Goal: Download file/media

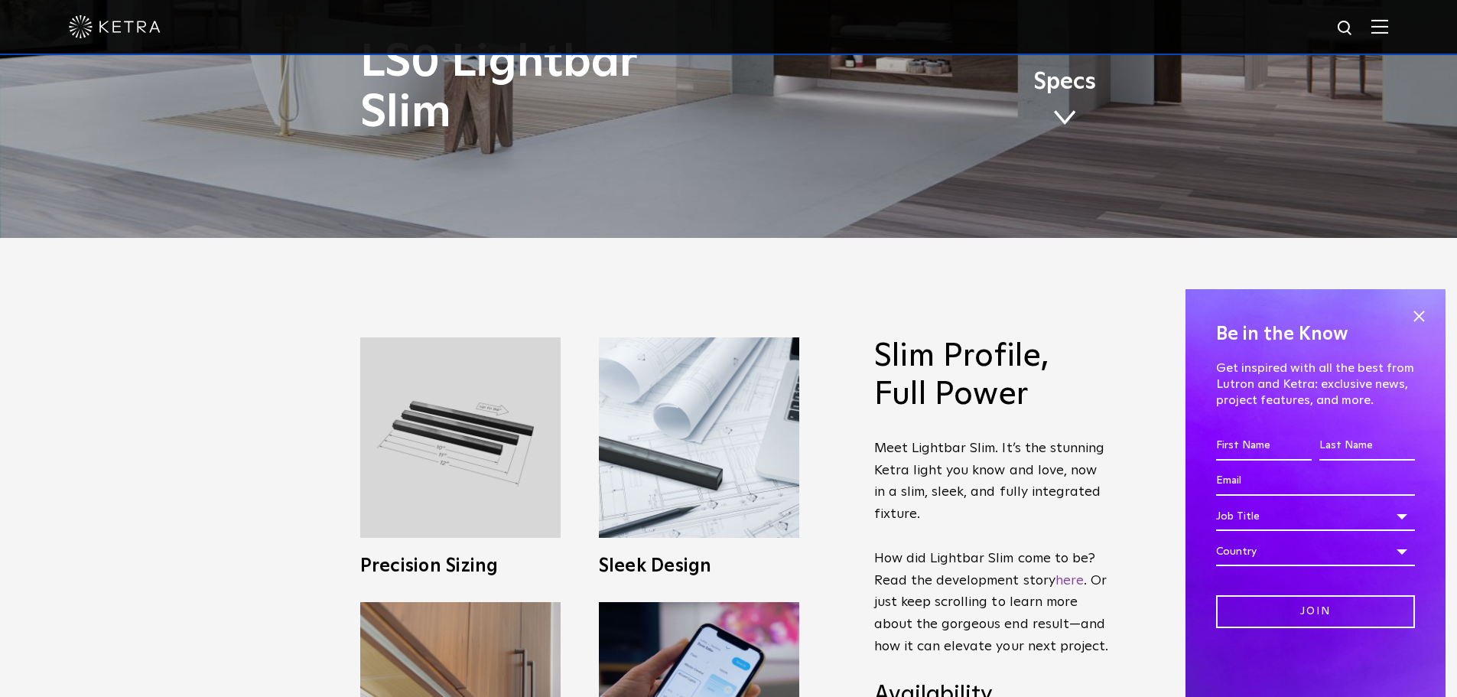
scroll to position [484, 0]
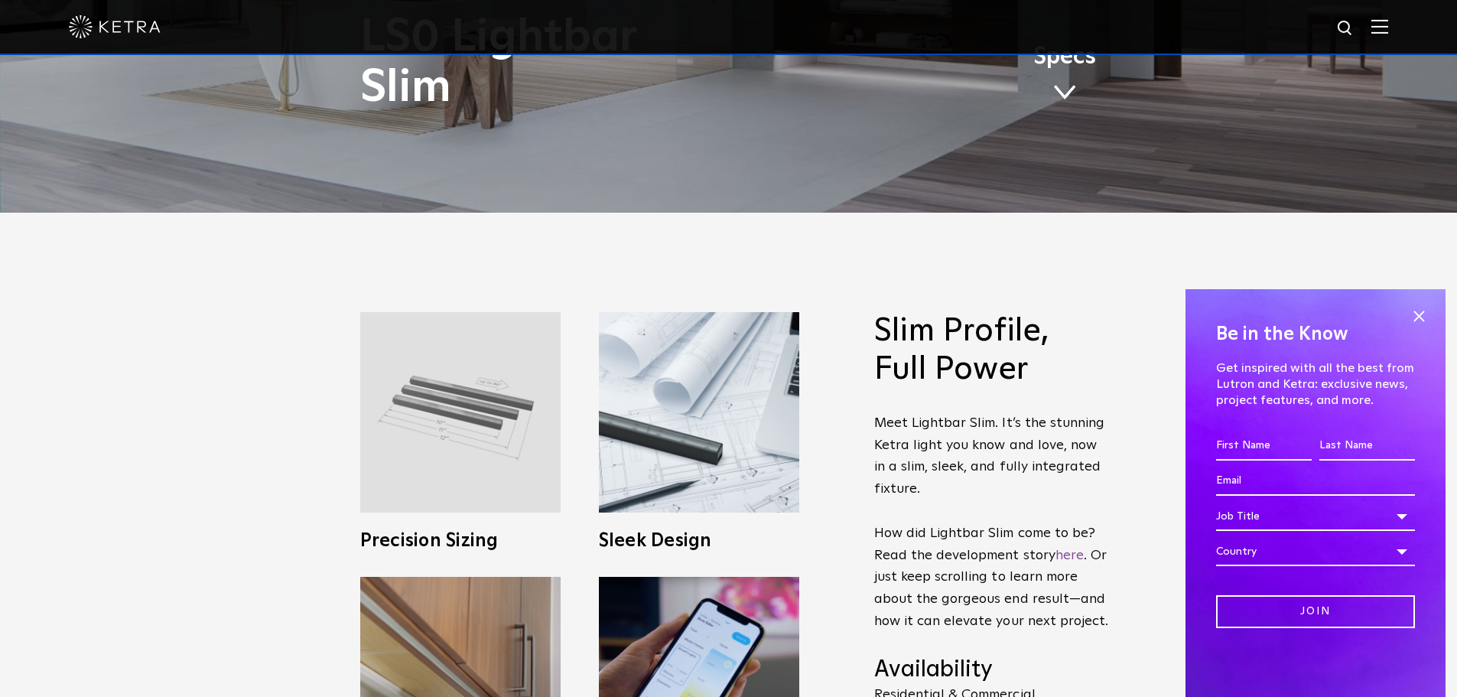
click at [489, 434] on img at bounding box center [460, 412] width 200 height 200
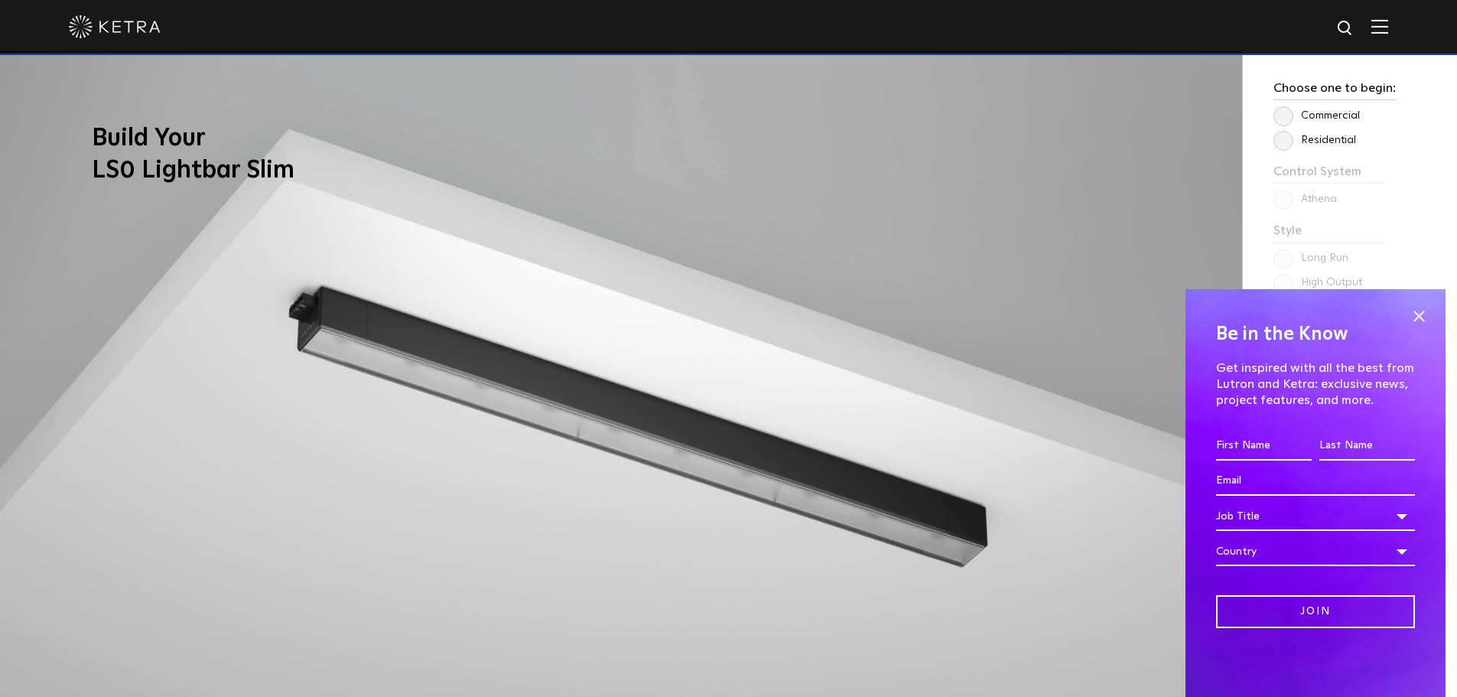
scroll to position [1351, 0]
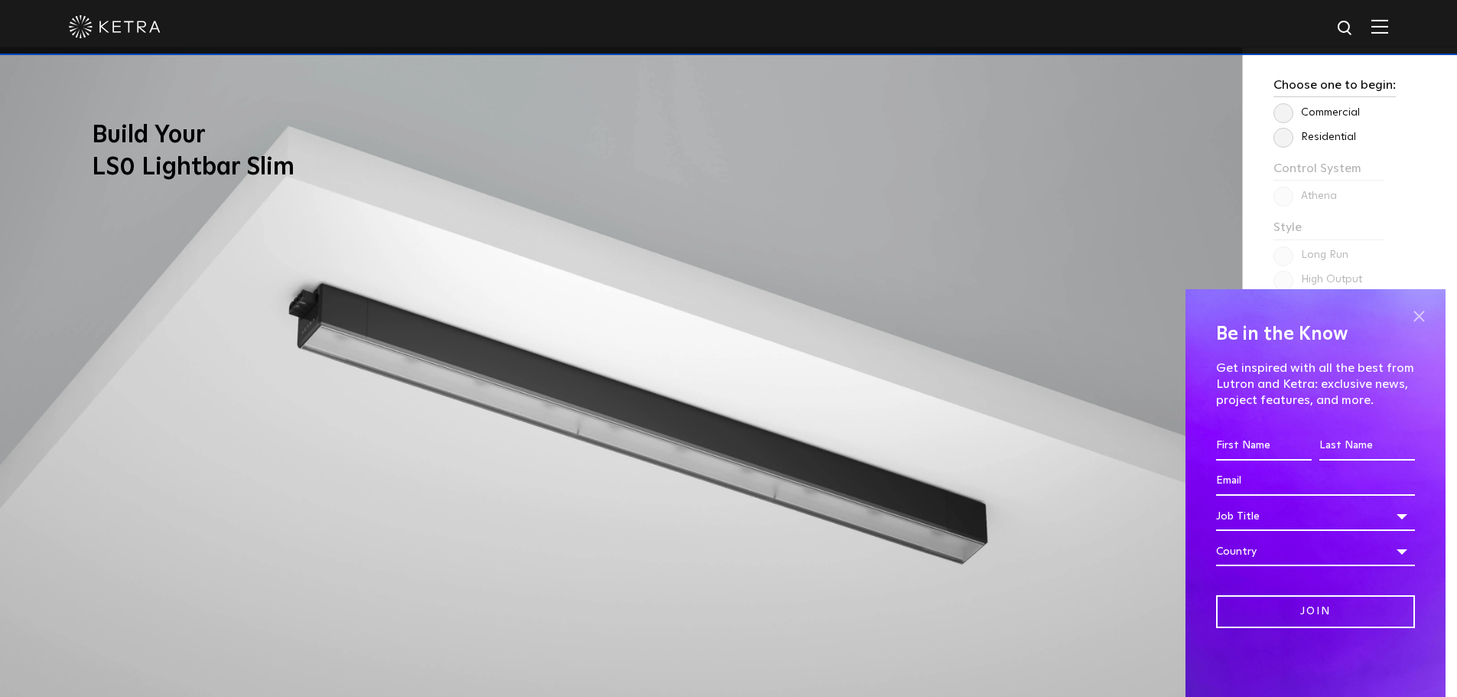
click at [1422, 313] on span at bounding box center [1418, 315] width 23 height 23
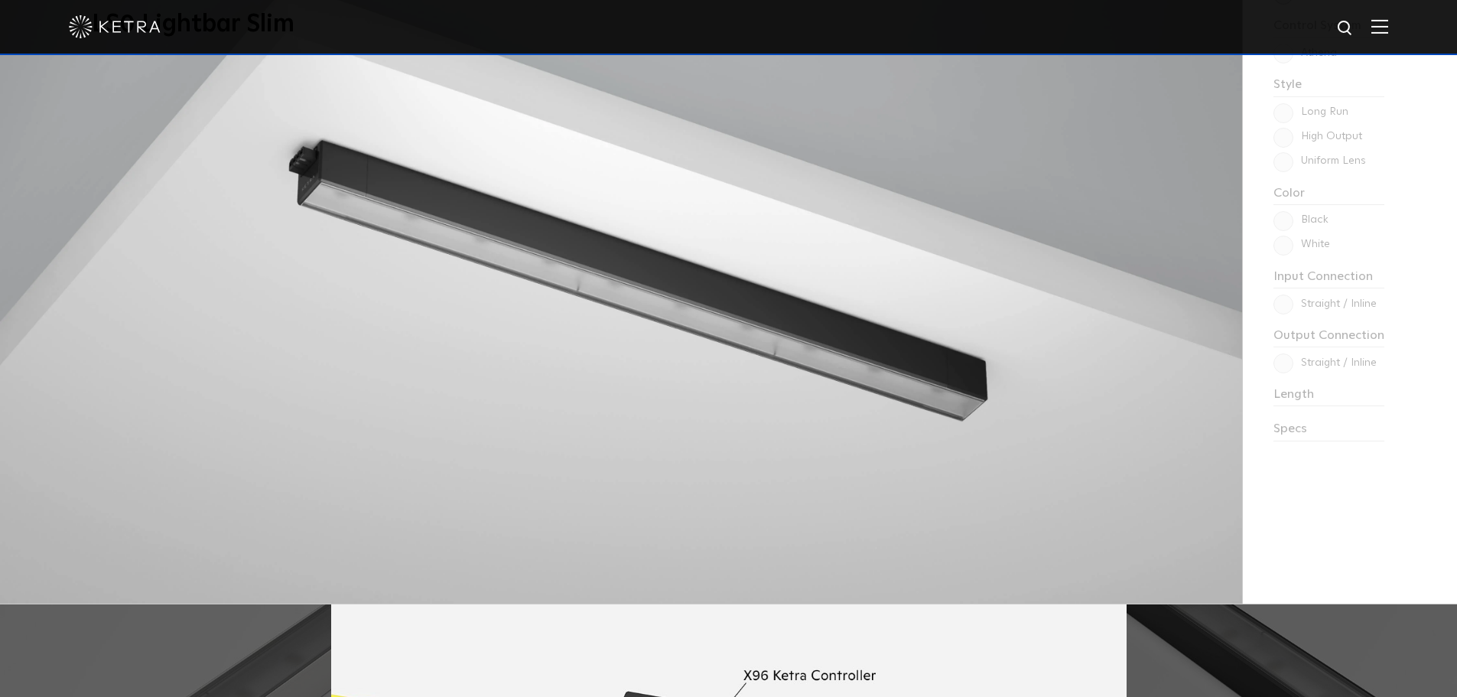
scroll to position [1478, 0]
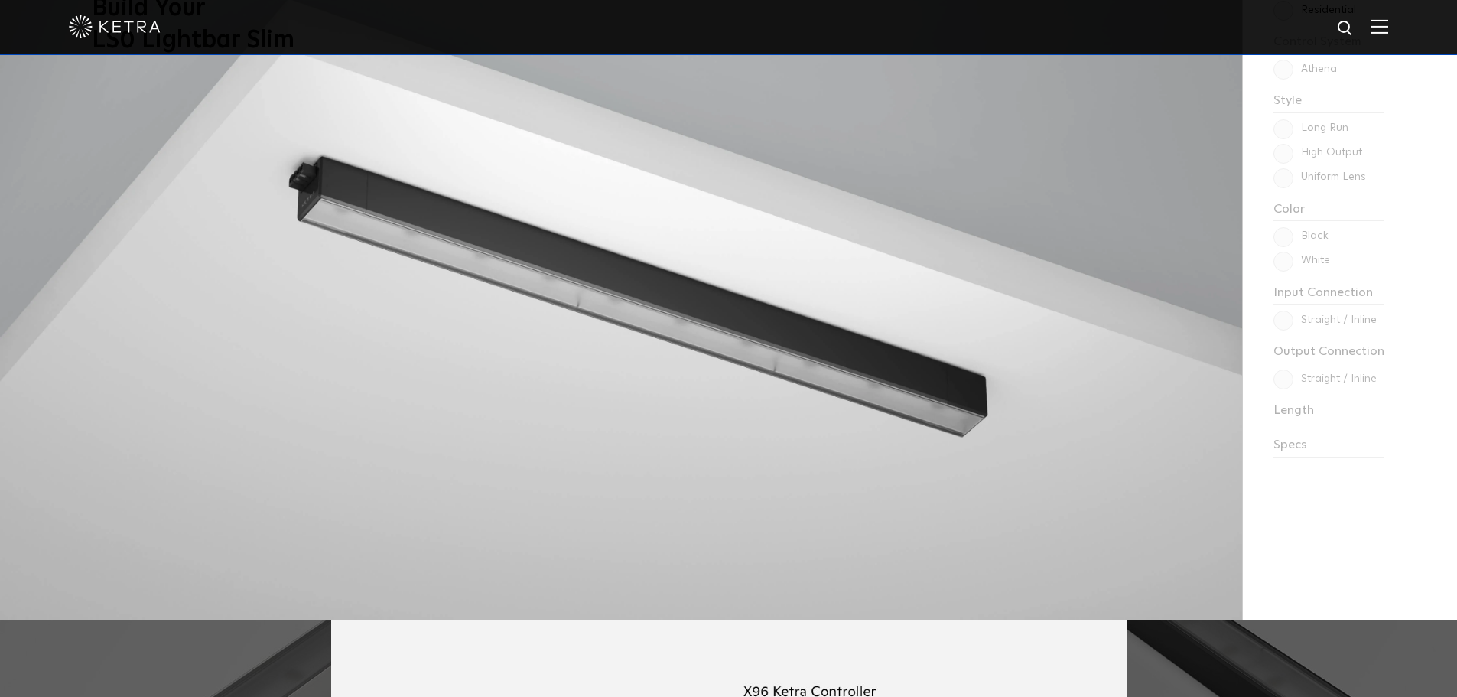
click at [1290, 439] on div "Choose one to begin: Commercial Residential Control System Athena HomeWorks Sty…" at bounding box center [1349, 269] width 214 height 699
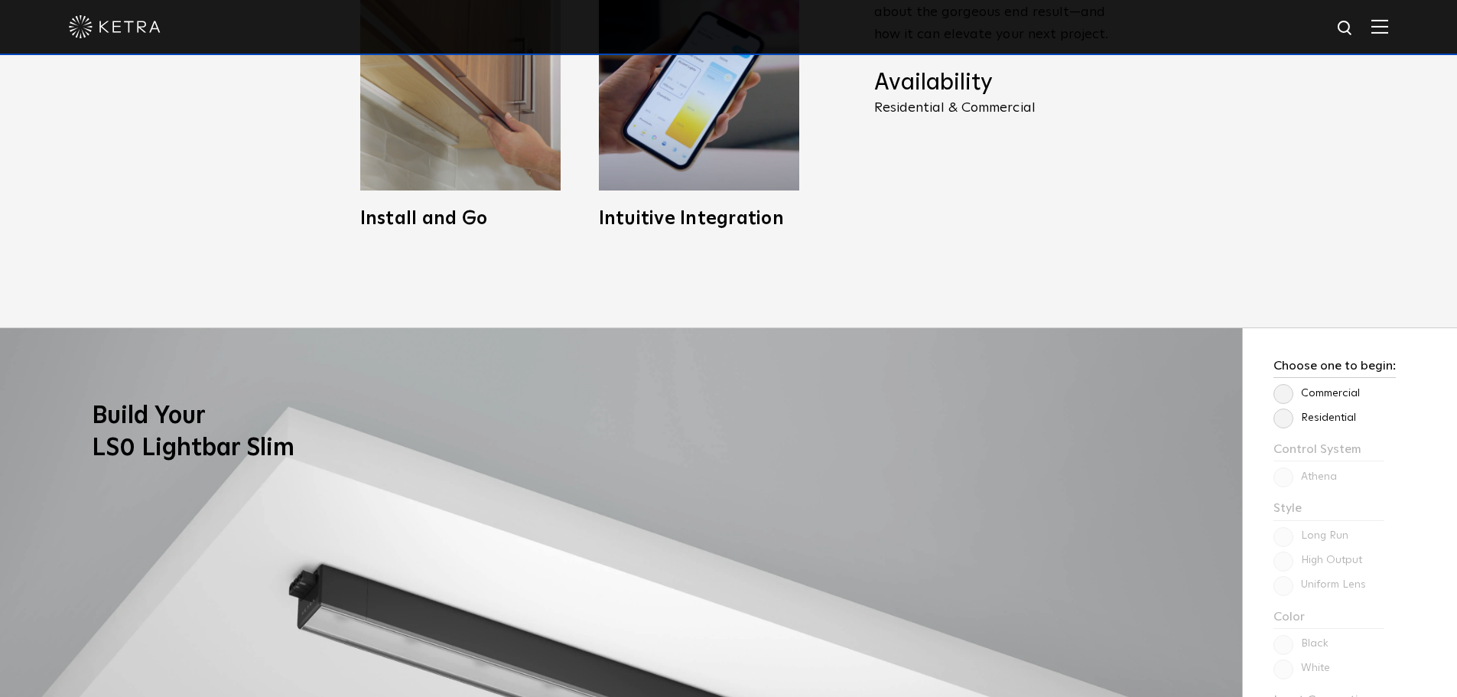
scroll to position [1045, 0]
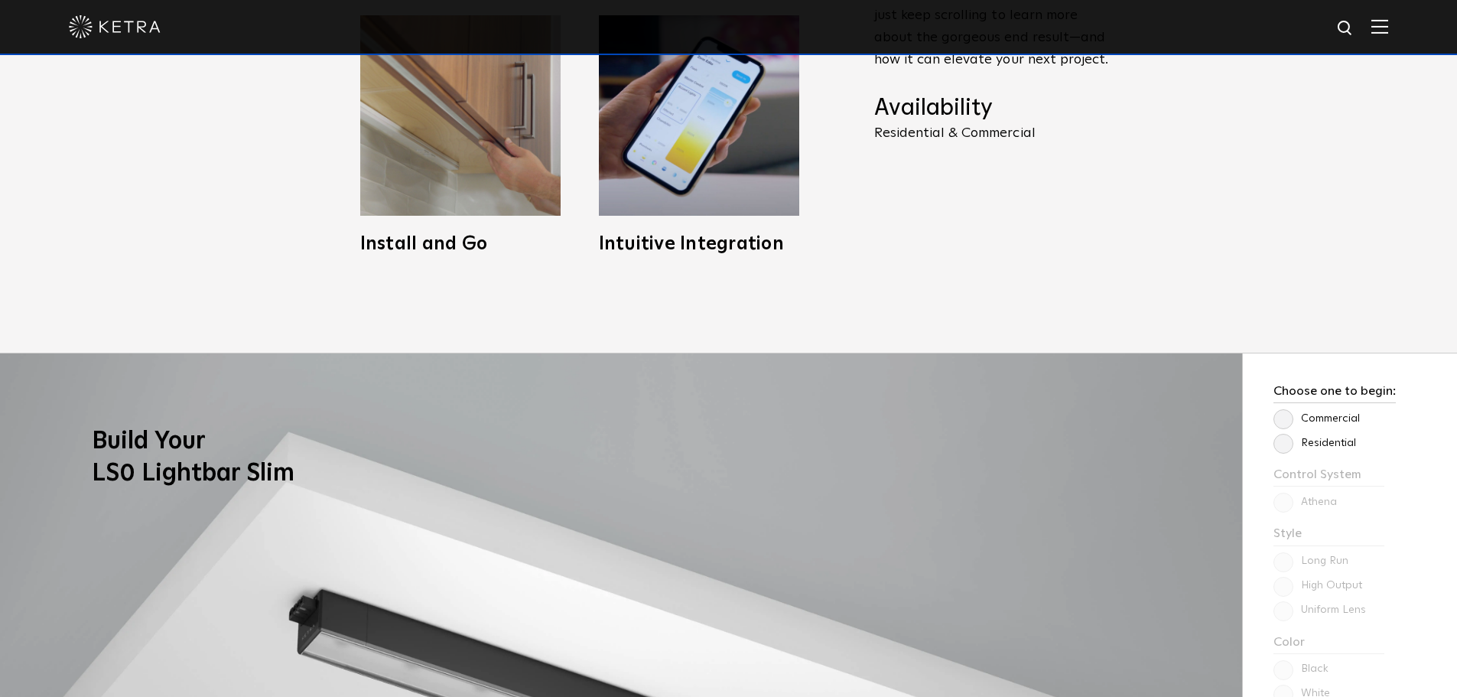
click at [1283, 418] on label "Commercial" at bounding box center [1316, 418] width 86 height 13
click at [0, 0] on input "Commercial" at bounding box center [0, 0] width 0 height 0
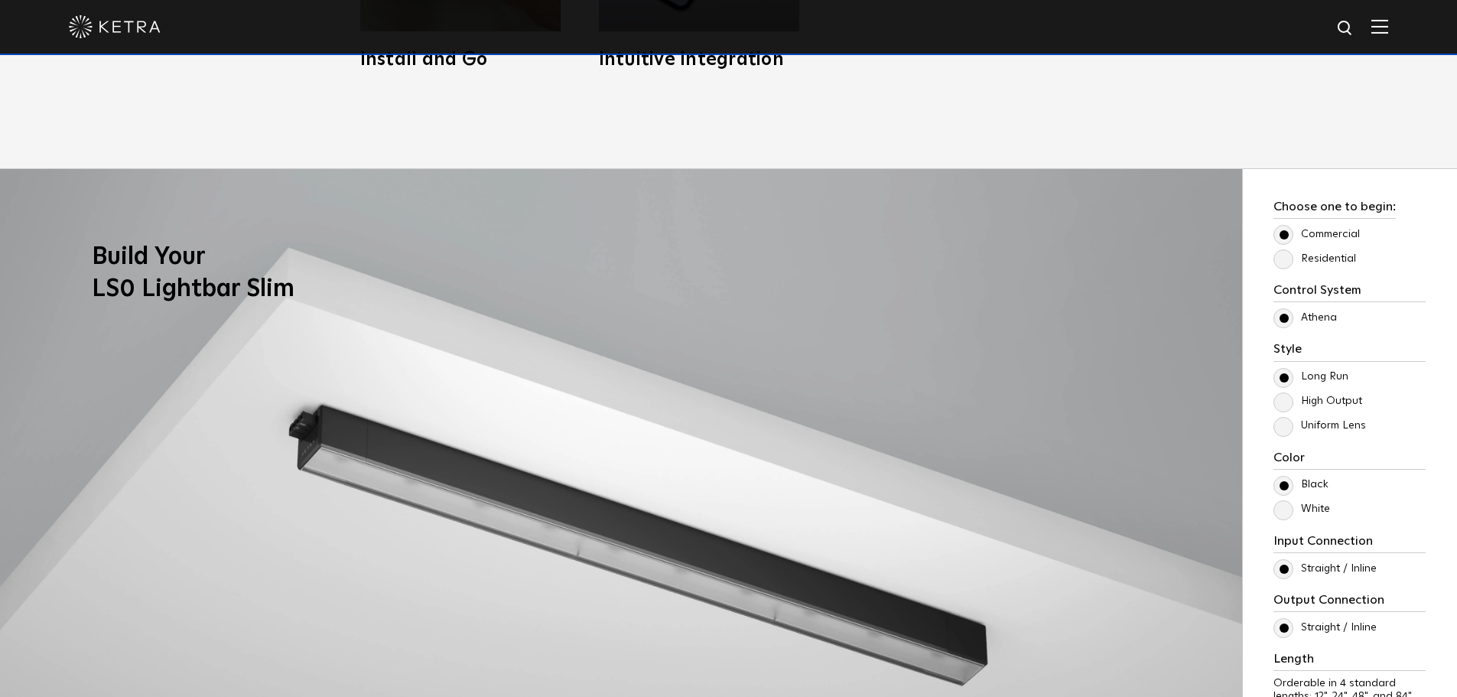
scroll to position [1249, 0]
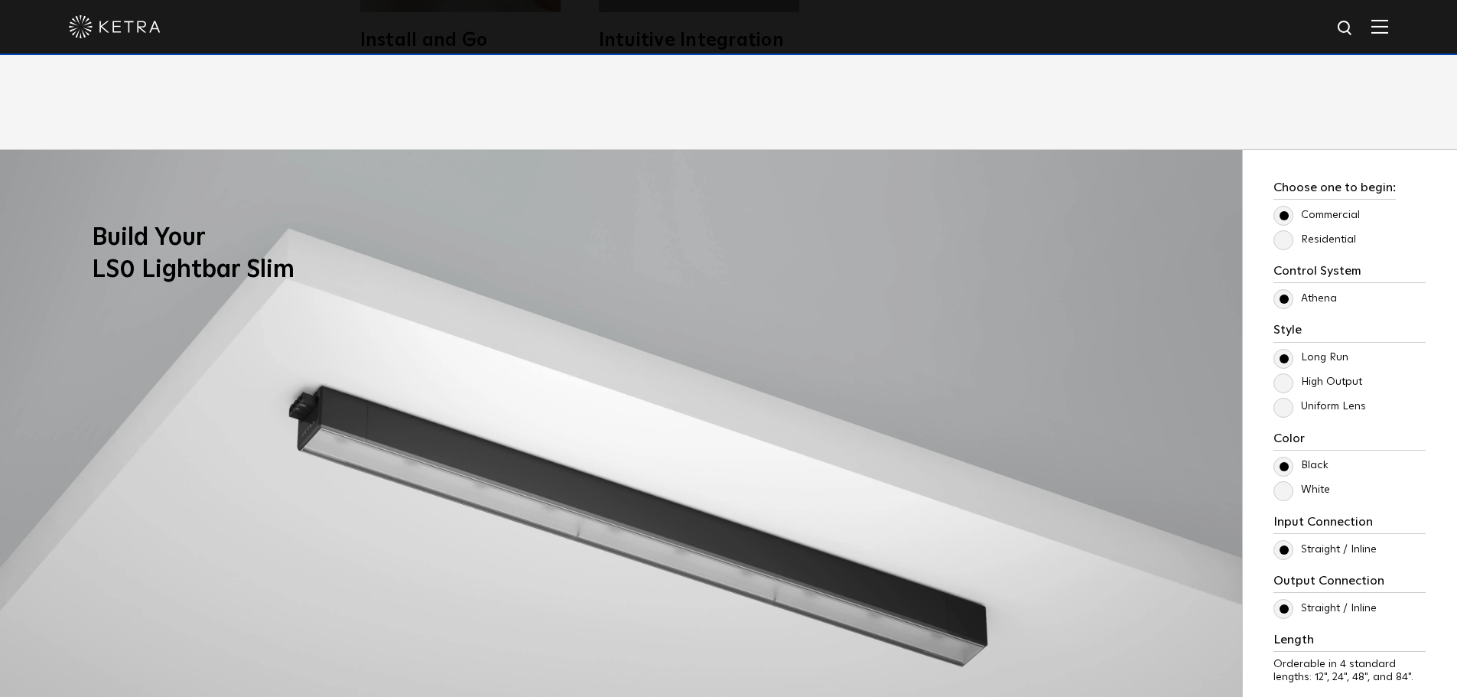
click at [1280, 408] on label "Uniform Lens" at bounding box center [1319, 406] width 93 height 13
click at [0, 0] on input "Uniform Lens" at bounding box center [0, 0] width 0 height 0
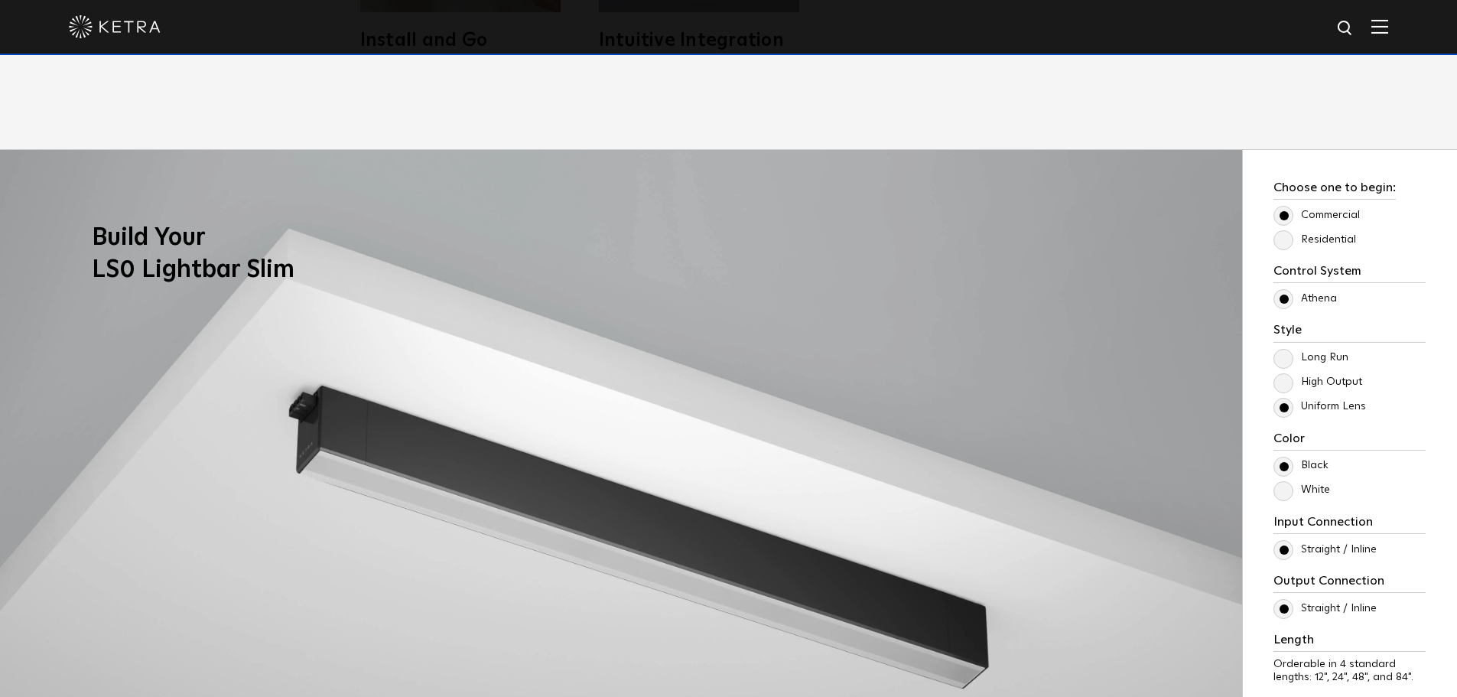
click at [1283, 381] on label "High Output" at bounding box center [1317, 382] width 89 height 13
click at [0, 0] on input "High Output" at bounding box center [0, 0] width 0 height 0
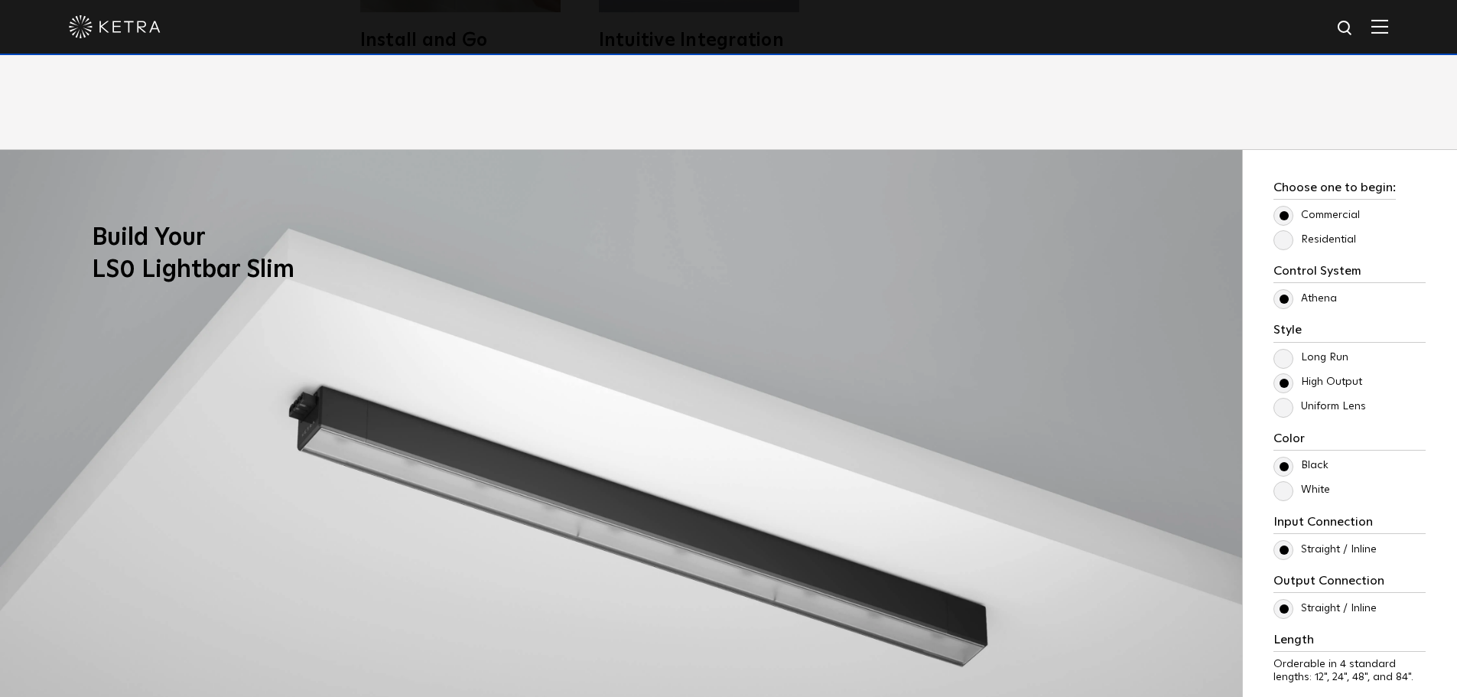
click at [1283, 347] on div "Style [GEOGRAPHIC_DATA] High Output Uniform Lens" at bounding box center [1349, 369] width 152 height 93
click at [1282, 410] on label "Uniform Lens" at bounding box center [1319, 406] width 93 height 13
click at [0, 0] on input "Uniform Lens" at bounding box center [0, 0] width 0 height 0
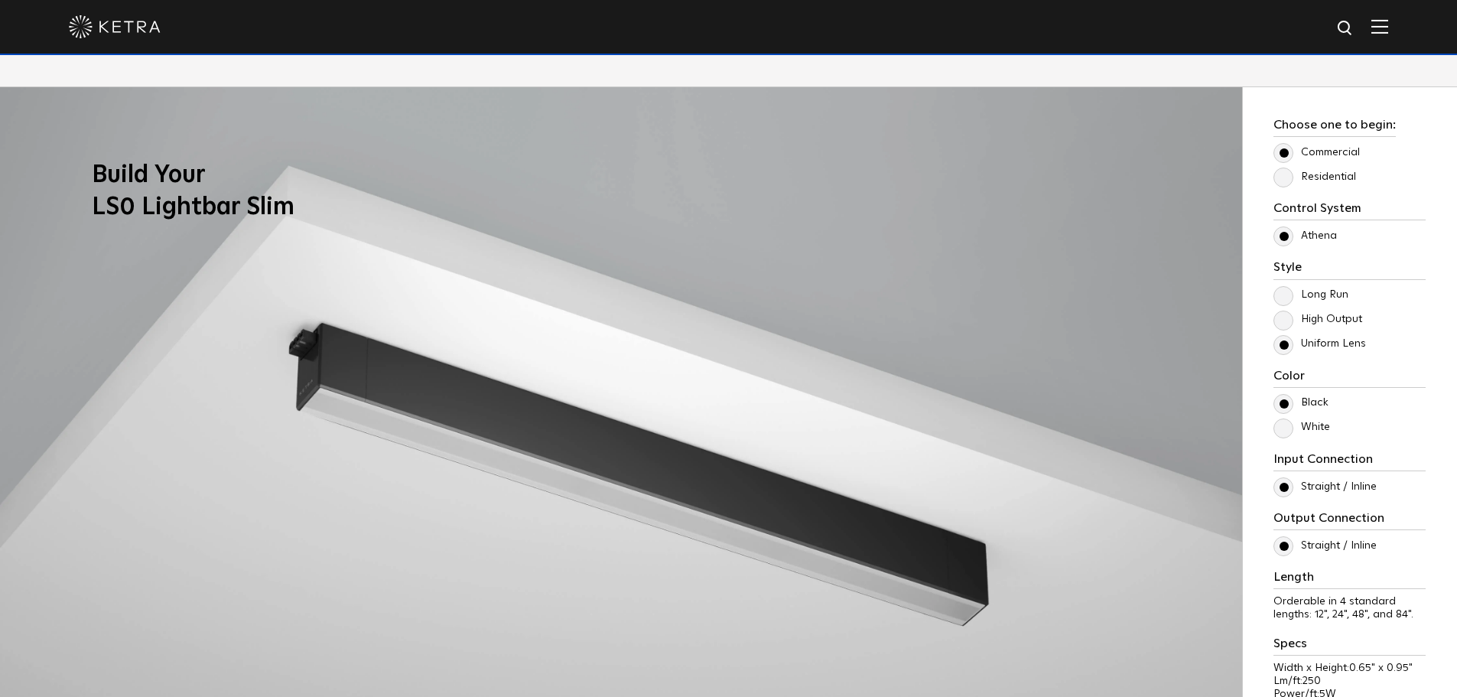
scroll to position [1325, 0]
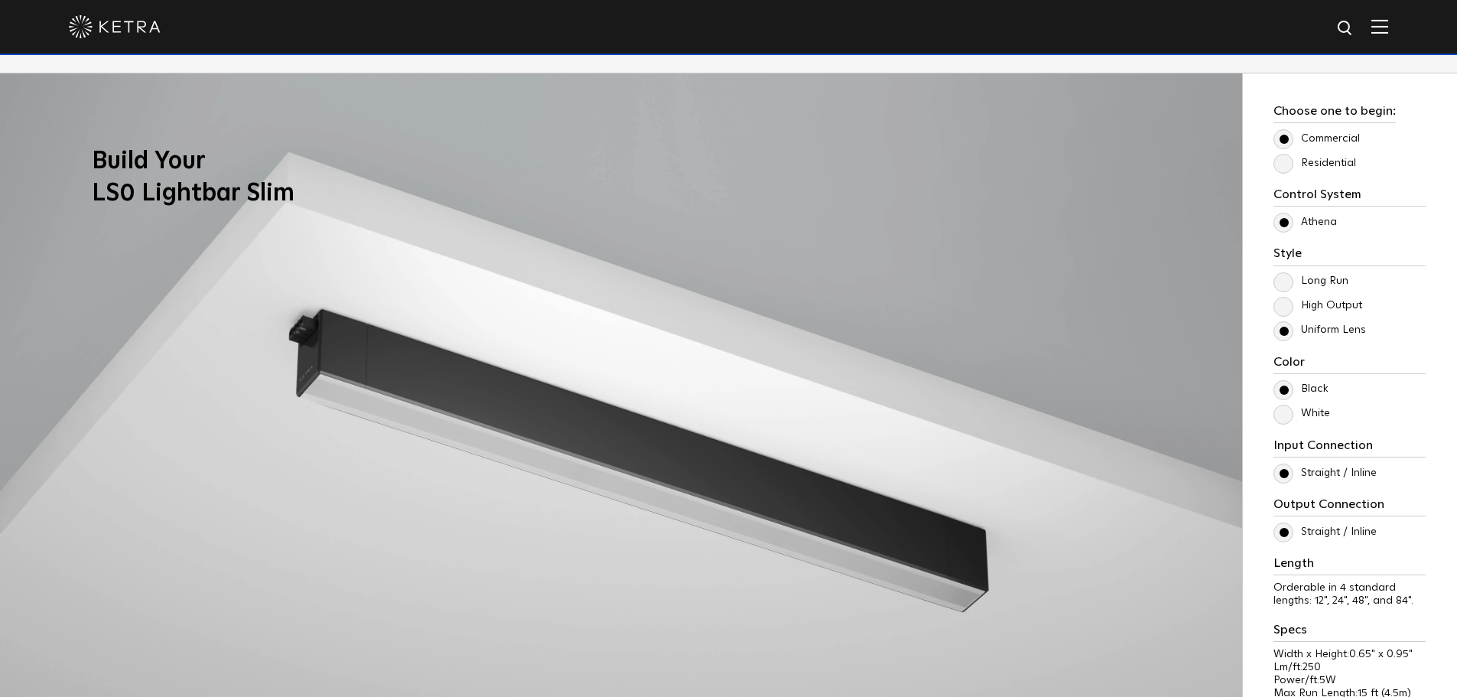
click at [1284, 416] on label "White" at bounding box center [1301, 413] width 57 height 13
click at [0, 0] on input "White" at bounding box center [0, 0] width 0 height 0
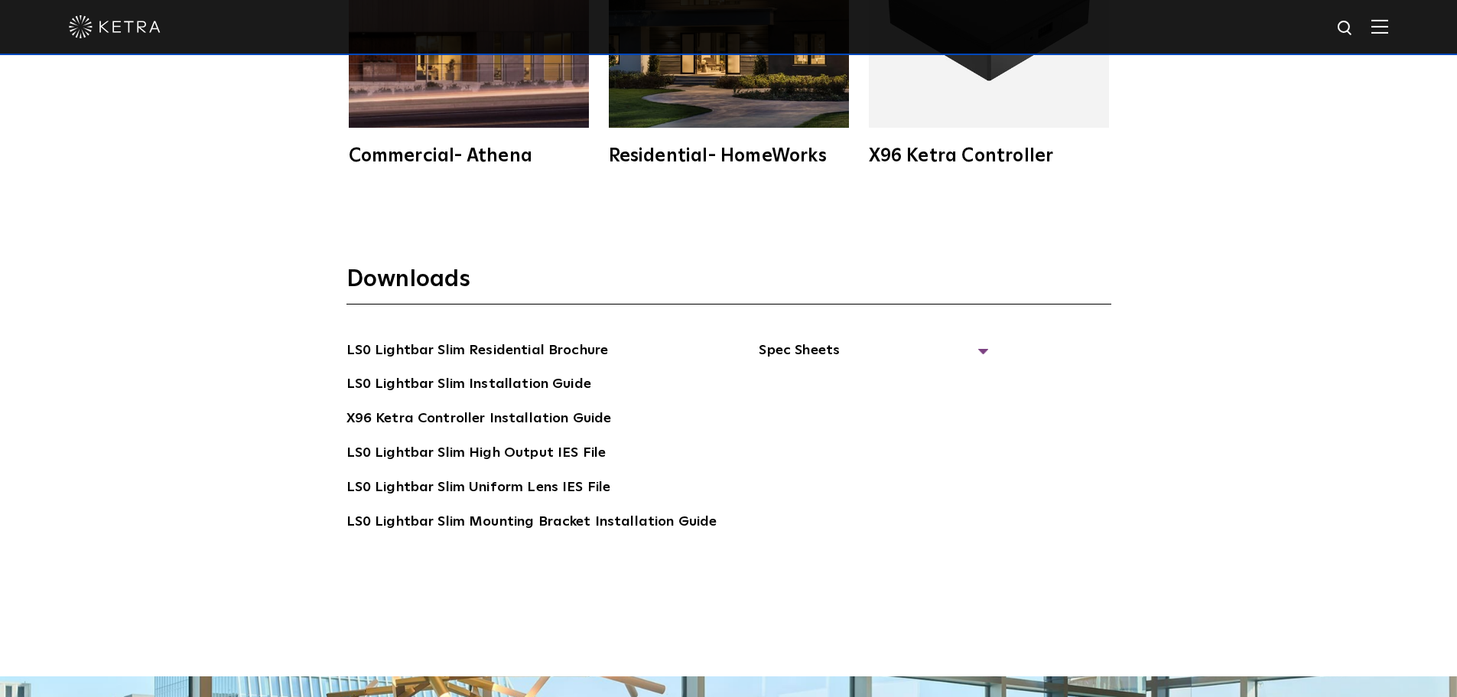
scroll to position [2957, 0]
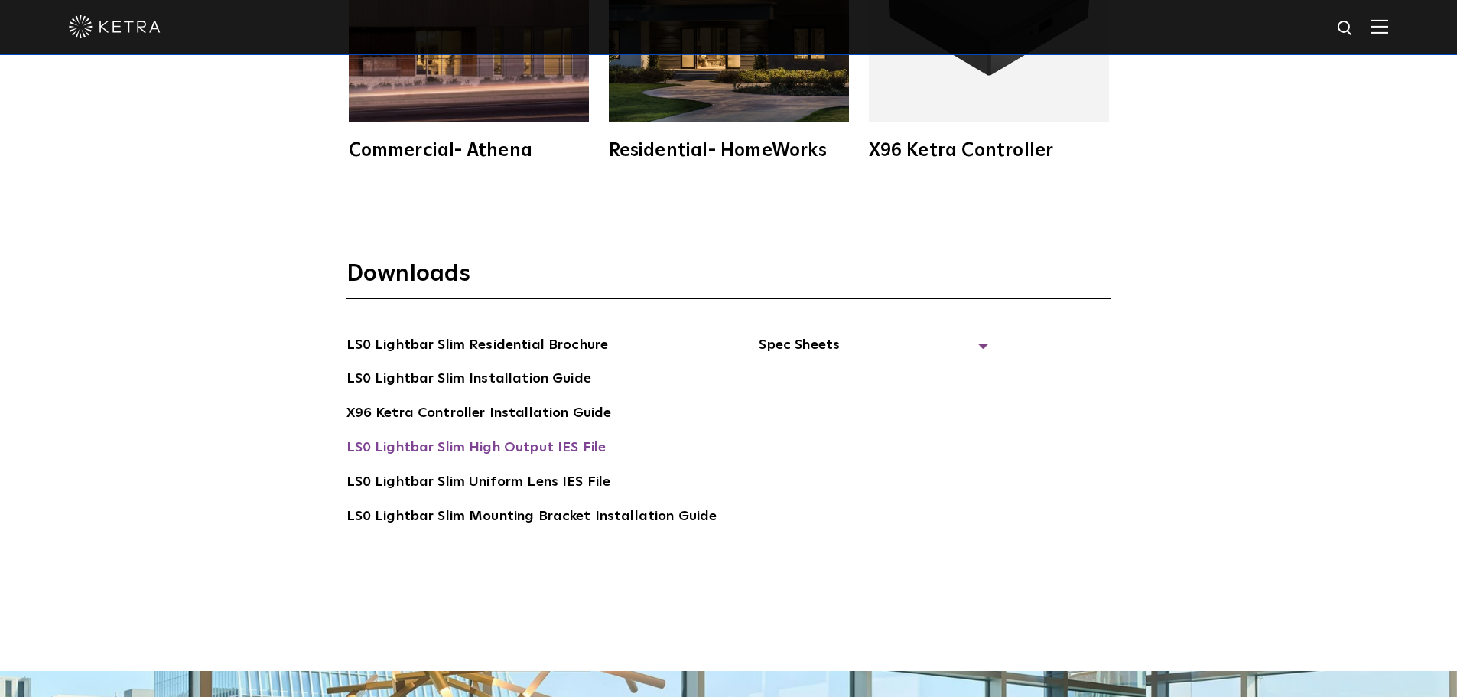
click at [515, 447] on link "LS0 Lightbar Slim High Output IES File" at bounding box center [476, 449] width 260 height 24
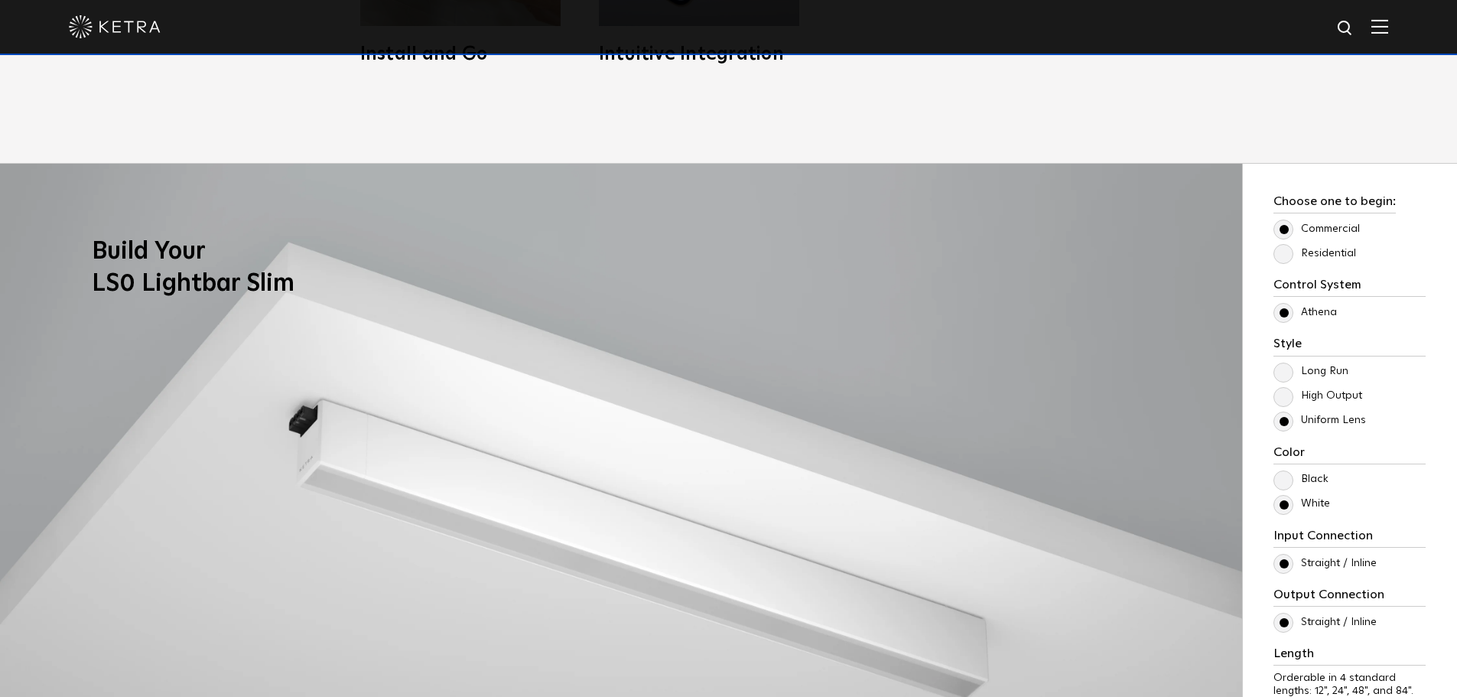
scroll to position [1224, 0]
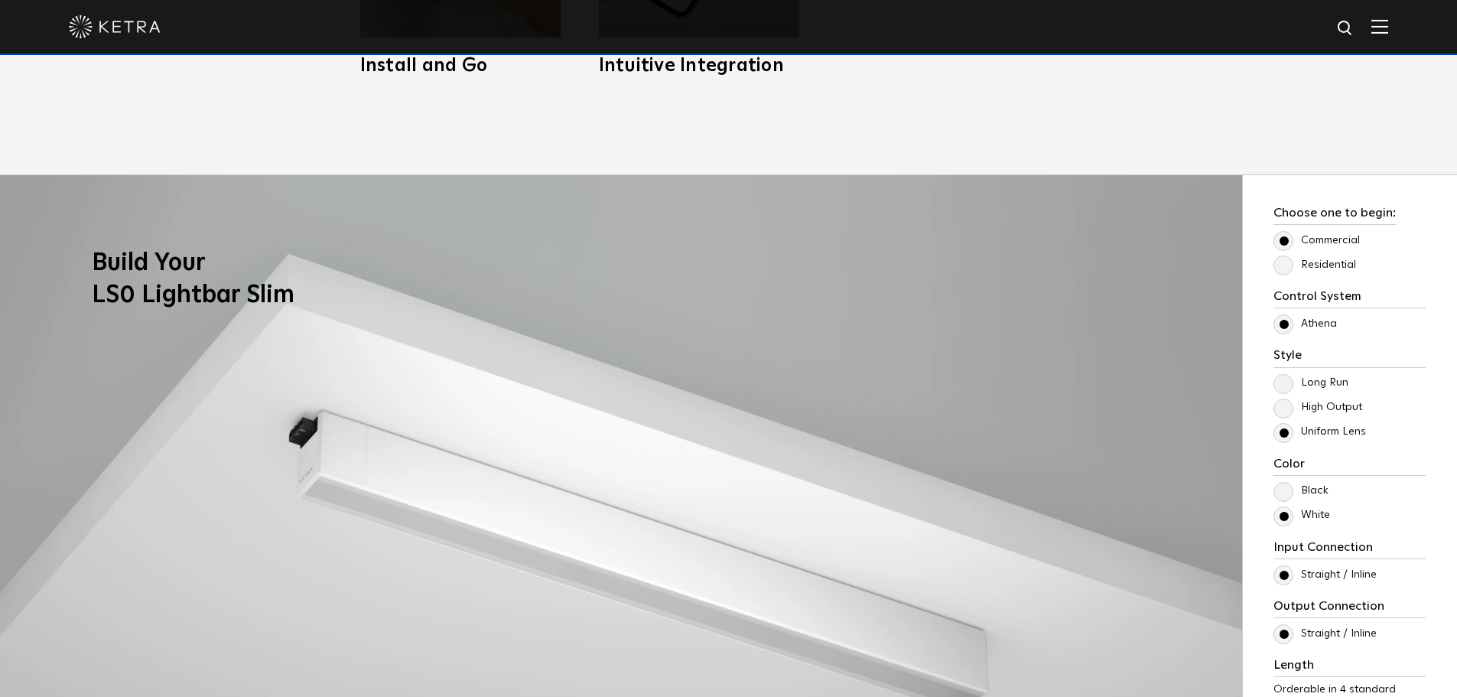
click at [1282, 407] on label "High Output" at bounding box center [1317, 407] width 89 height 13
click at [0, 0] on input "High Output" at bounding box center [0, 0] width 0 height 0
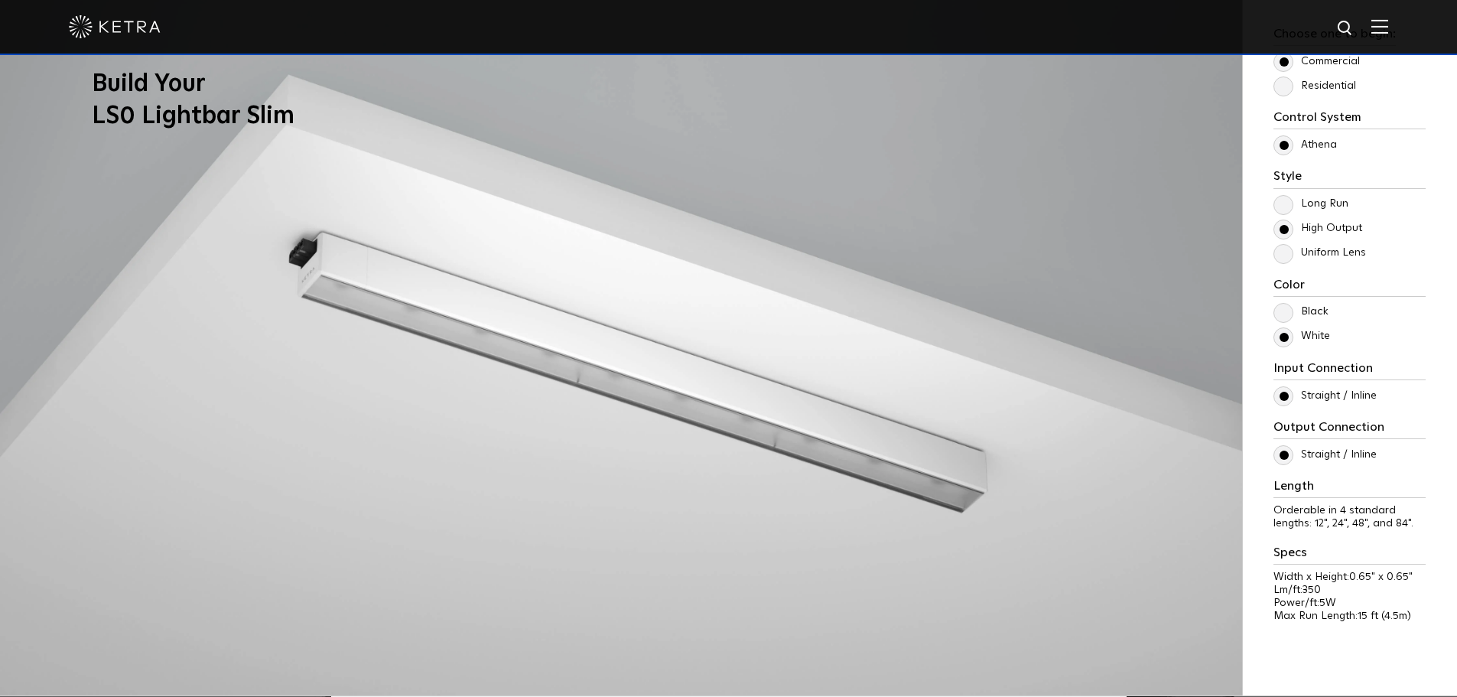
scroll to position [1402, 0]
click at [1283, 211] on label "Long Run" at bounding box center [1310, 204] width 75 height 13
click at [0, 0] on input "Long Run" at bounding box center [0, 0] width 0 height 0
click at [1283, 228] on label "High Output" at bounding box center [1317, 229] width 89 height 13
click at [0, 0] on input "High Output" at bounding box center [0, 0] width 0 height 0
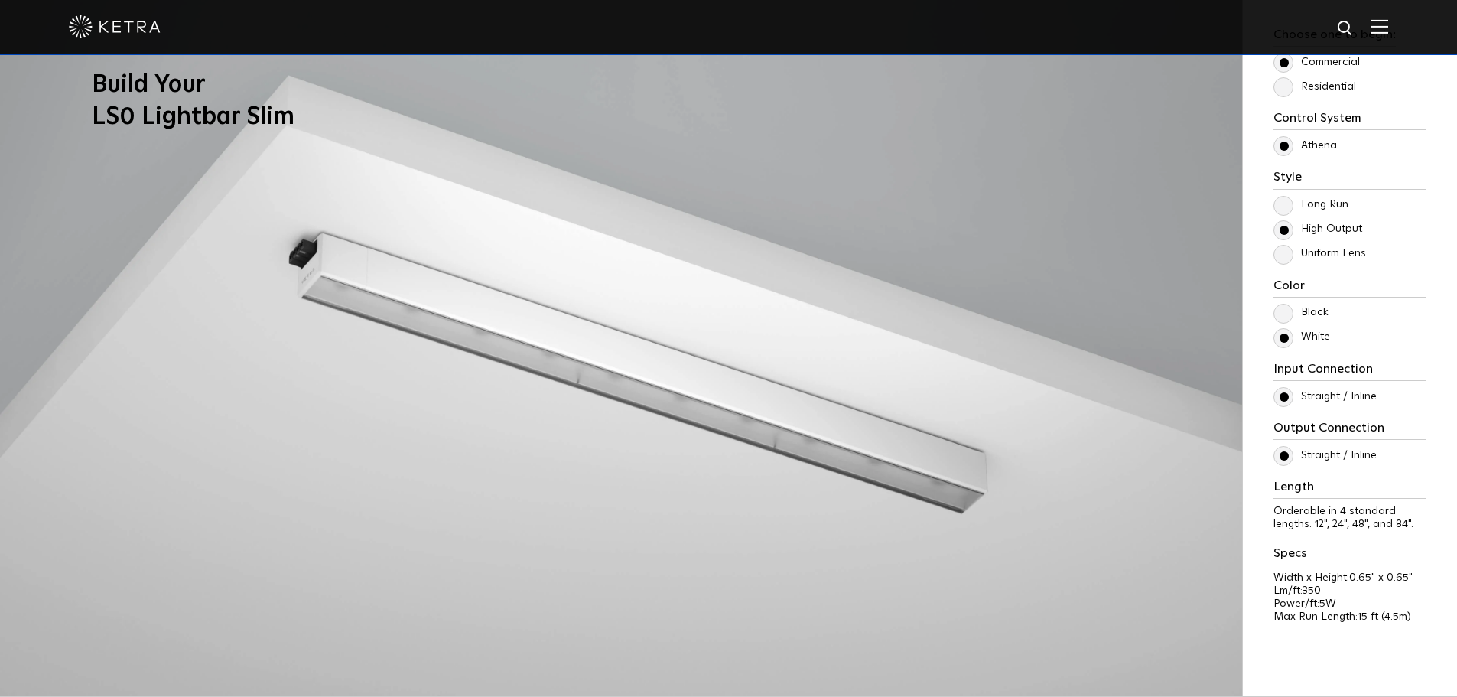
click at [1285, 253] on label "Uniform Lens" at bounding box center [1319, 253] width 93 height 13
click at [0, 0] on input "Uniform Lens" at bounding box center [0, 0] width 0 height 0
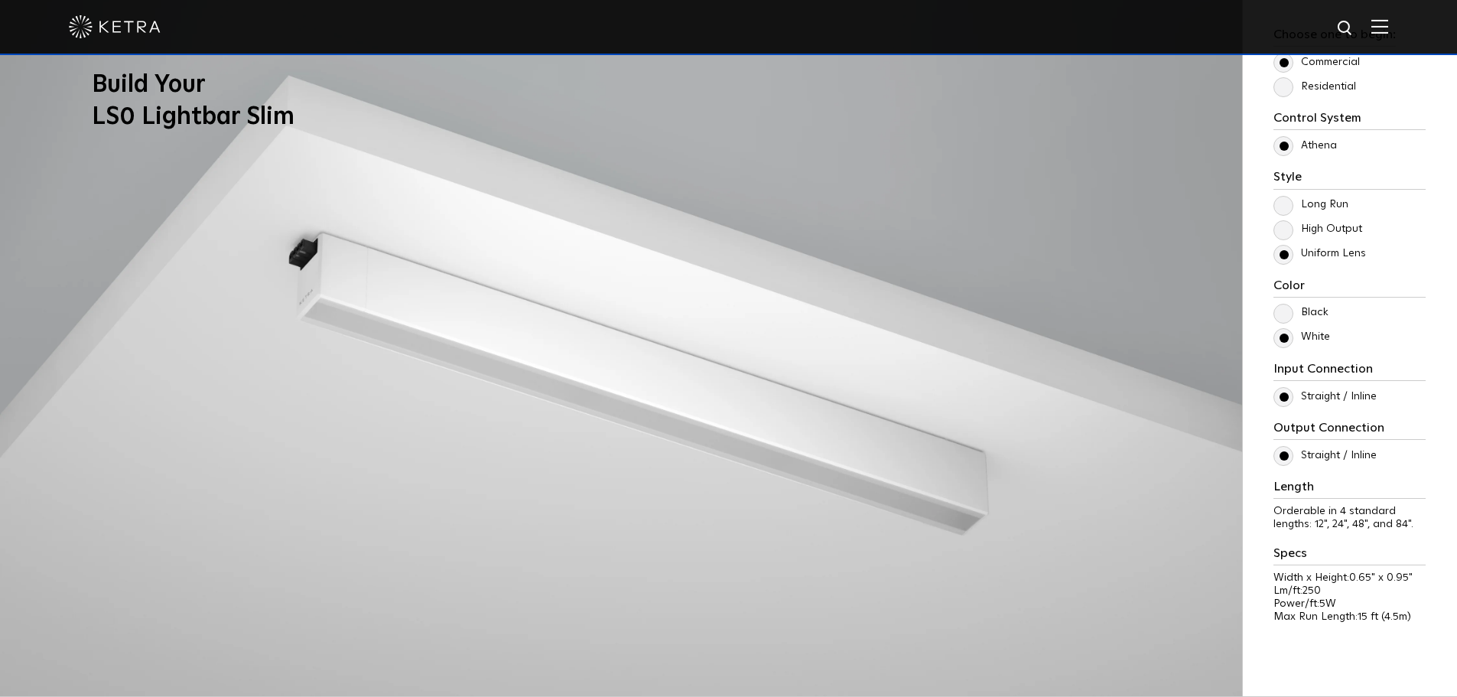
click at [1287, 230] on label "High Output" at bounding box center [1317, 229] width 89 height 13
click at [0, 0] on input "High Output" at bounding box center [0, 0] width 0 height 0
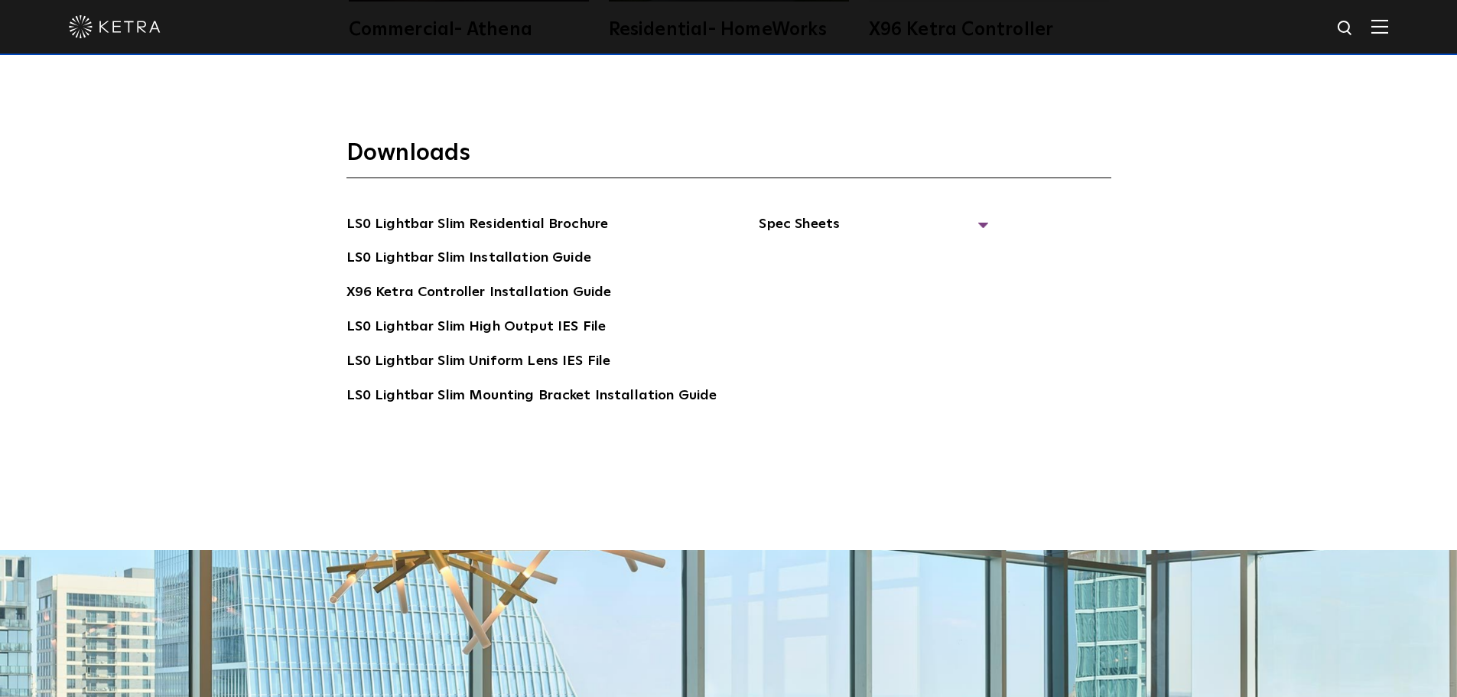
scroll to position [3084, 0]
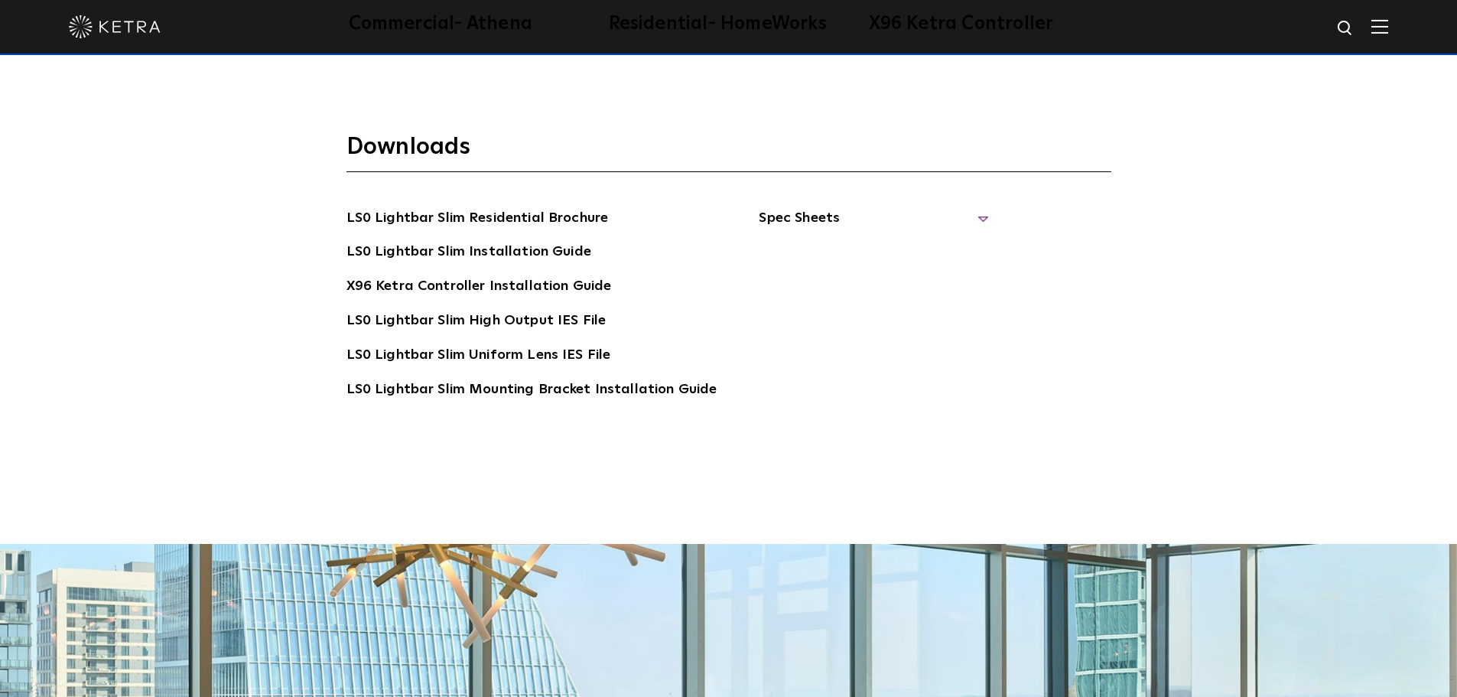
click at [975, 219] on span "Spec Sheets" at bounding box center [873, 224] width 229 height 34
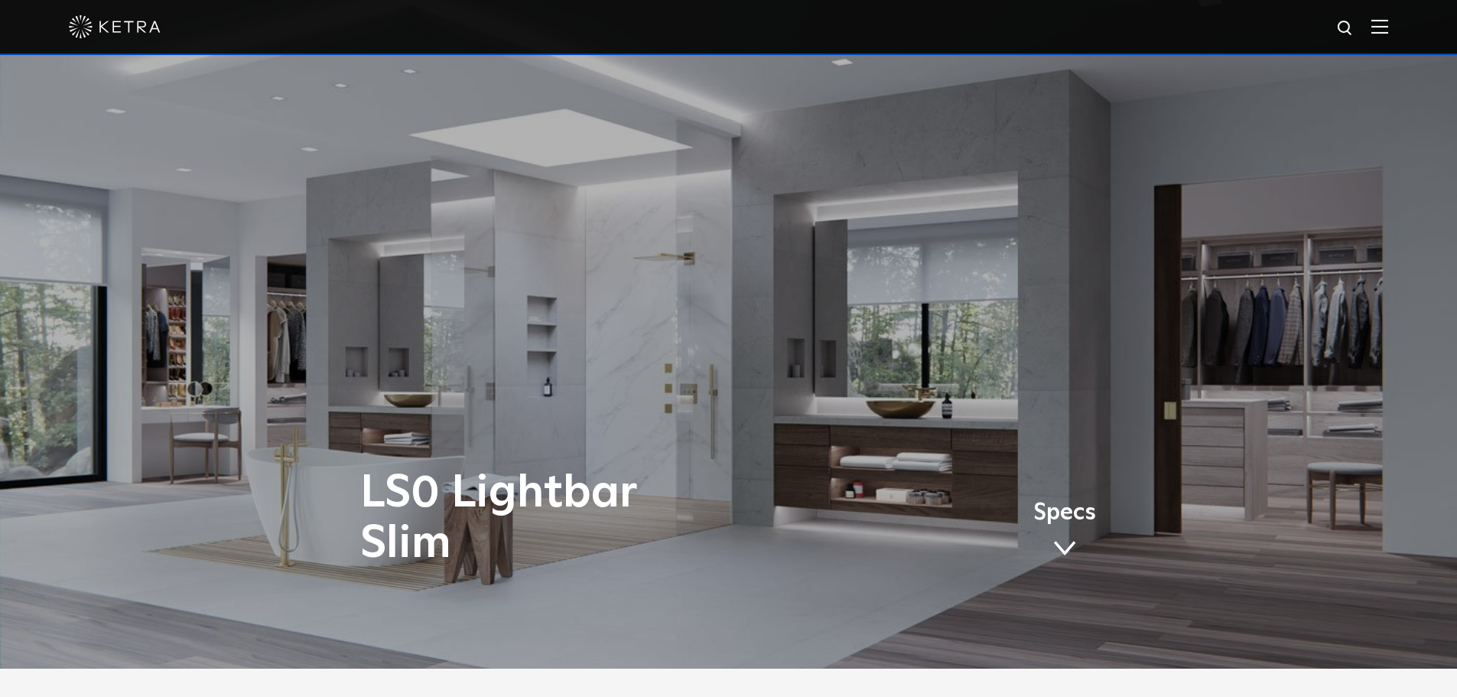
scroll to position [0, 0]
